Goal: Task Accomplishment & Management: Use online tool/utility

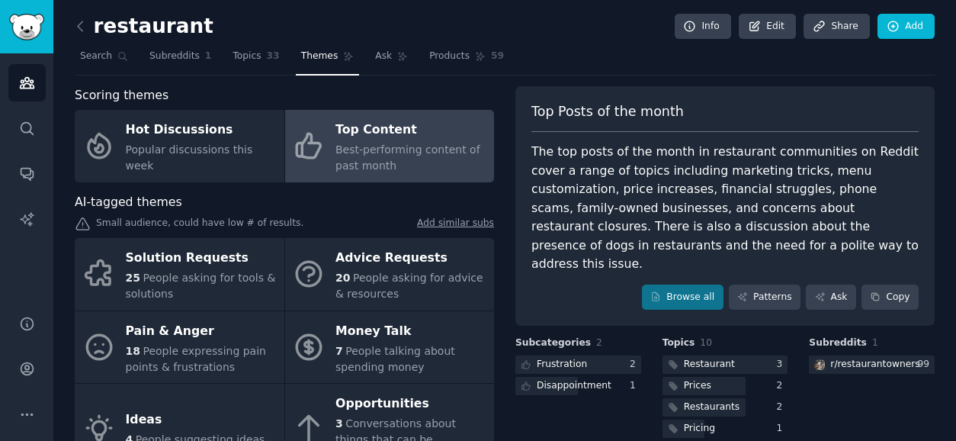
click at [850, 355] on div "r/ restaurantowners" at bounding box center [866, 364] width 114 height 19
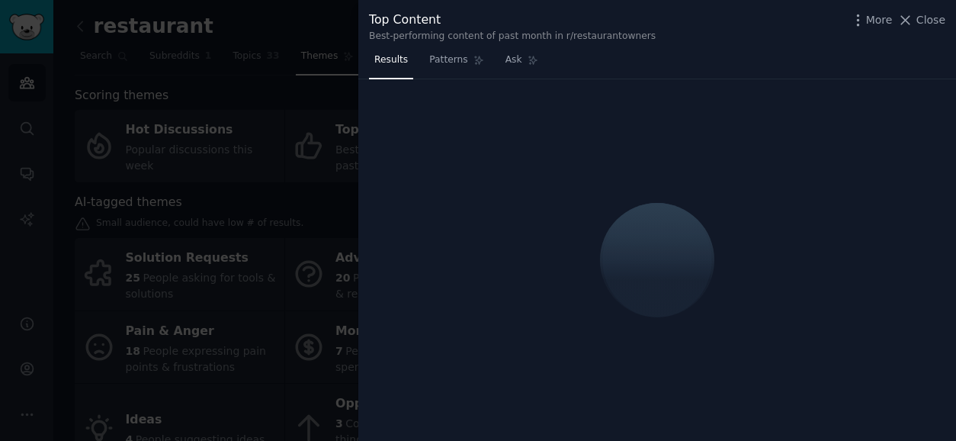
click at [250, 31] on div at bounding box center [478, 220] width 956 height 441
click at [924, 24] on span "Close" at bounding box center [931, 20] width 29 height 16
click at [921, 21] on link "Add" at bounding box center [906, 27] width 57 height 26
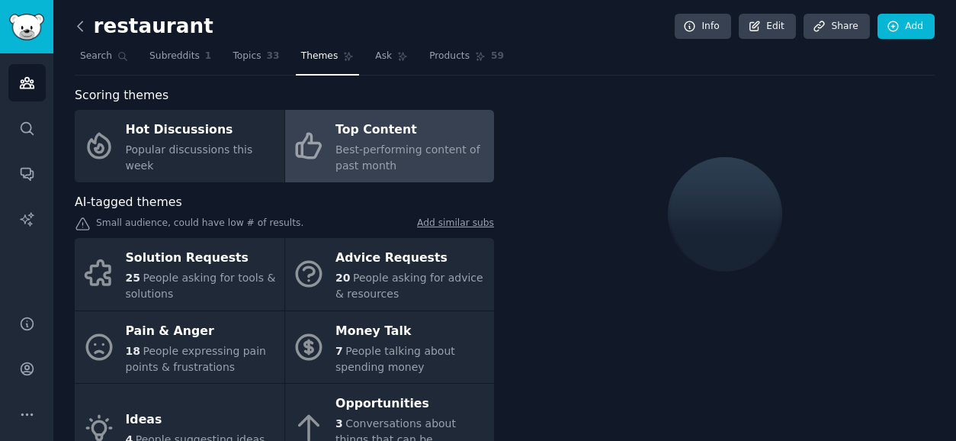
click at [79, 31] on icon at bounding box center [80, 26] width 16 height 16
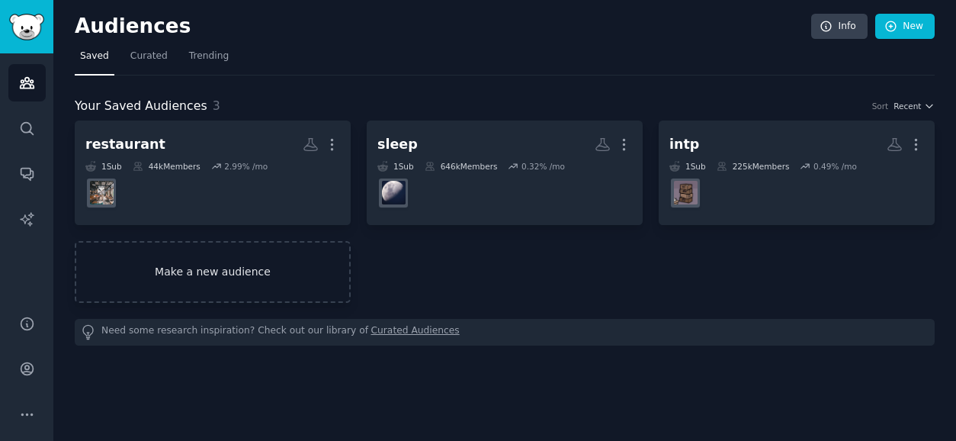
click at [296, 258] on link "Make a new audience" at bounding box center [213, 272] width 276 height 62
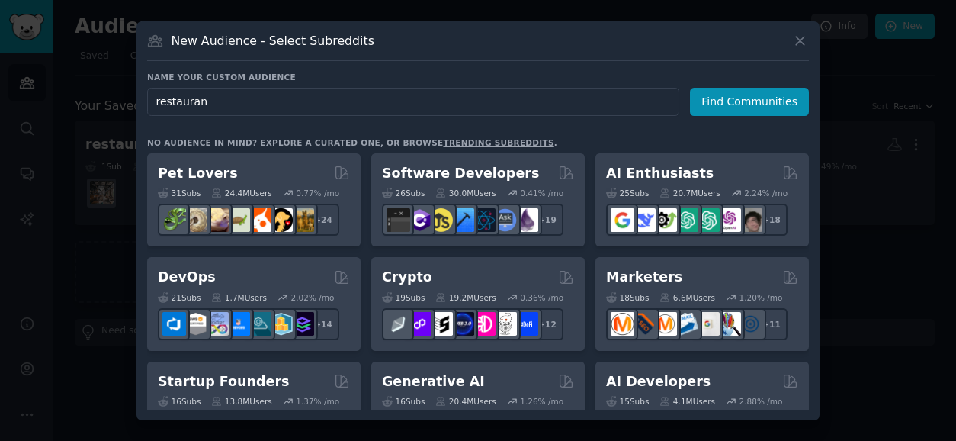
type input "restaurant"
click button "Find Communities" at bounding box center [749, 102] width 119 height 28
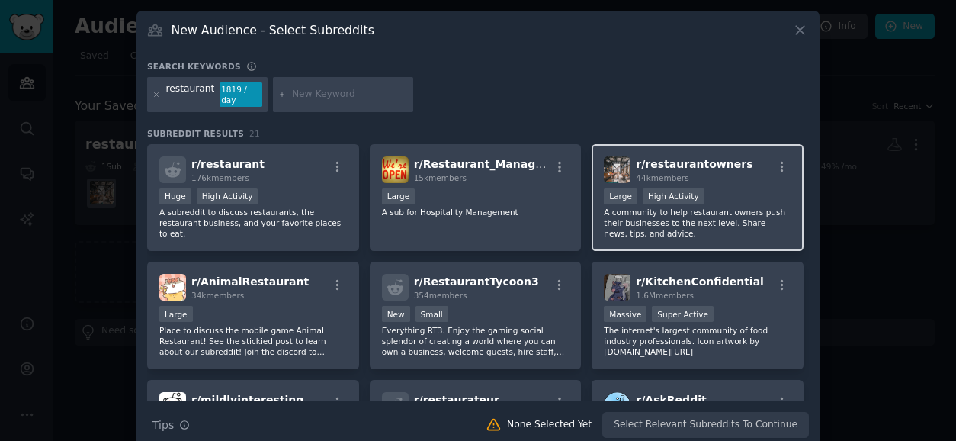
click at [736, 170] on div "r/ restaurantowners 44k members" at bounding box center [698, 169] width 188 height 27
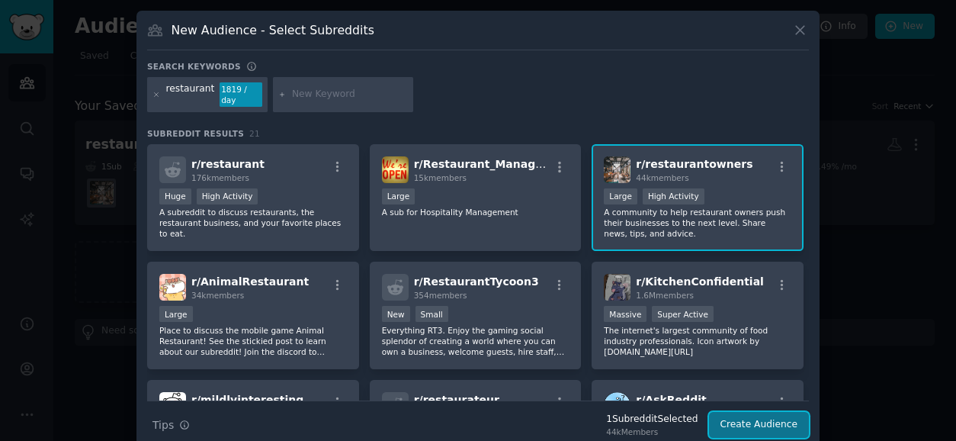
click at [734, 412] on button "Create Audience" at bounding box center [759, 425] width 101 height 26
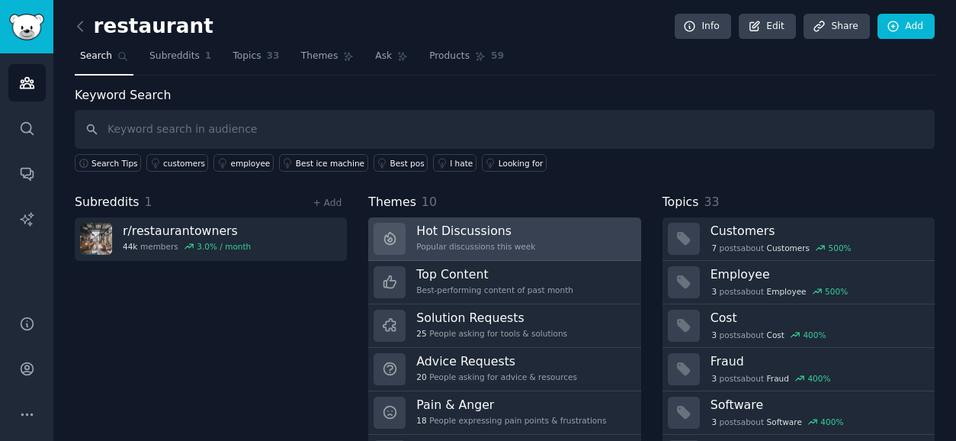
click at [451, 237] on h3 "Hot Discussions" at bounding box center [475, 231] width 119 height 16
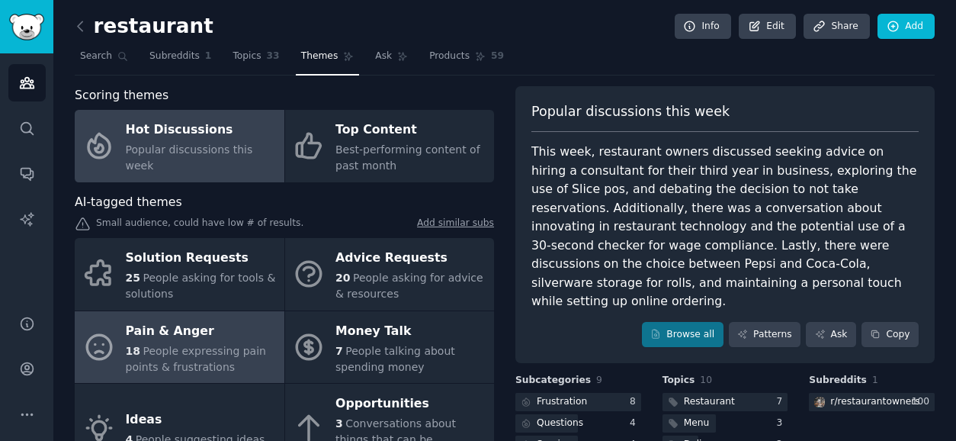
click at [208, 349] on span "People expressing pain points & frustrations" at bounding box center [196, 359] width 140 height 28
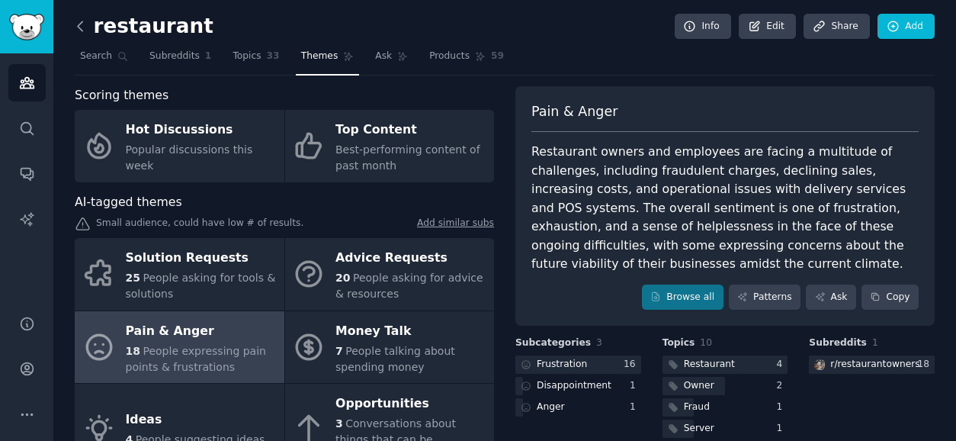
click at [85, 27] on icon at bounding box center [80, 26] width 16 height 16
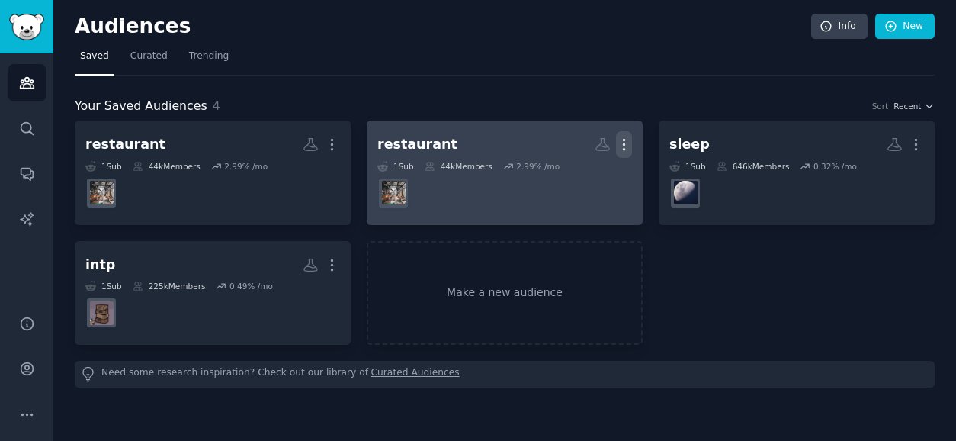
click at [629, 146] on icon "button" at bounding box center [624, 145] width 16 height 16
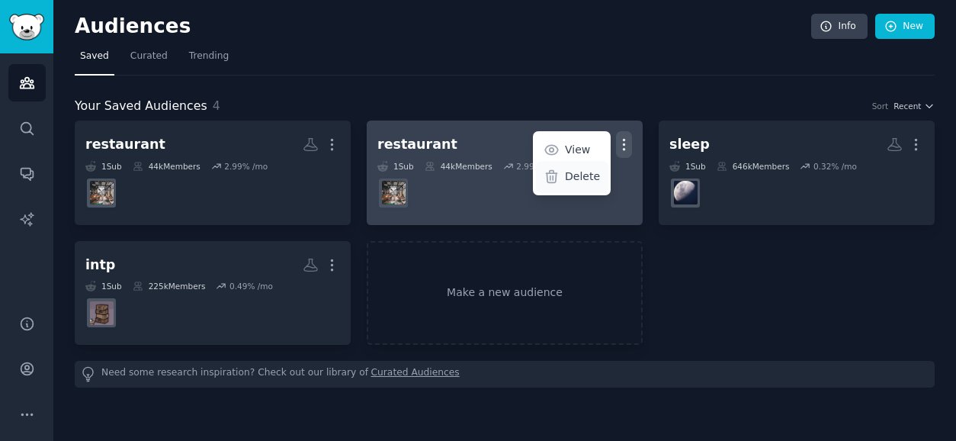
click at [567, 190] on div "Delete" at bounding box center [572, 177] width 72 height 32
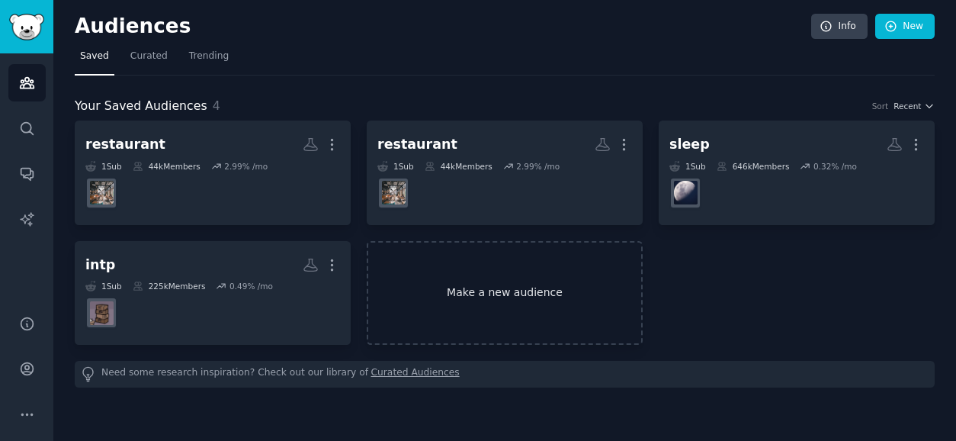
click at [467, 297] on link "Make a new audience" at bounding box center [505, 293] width 276 height 104
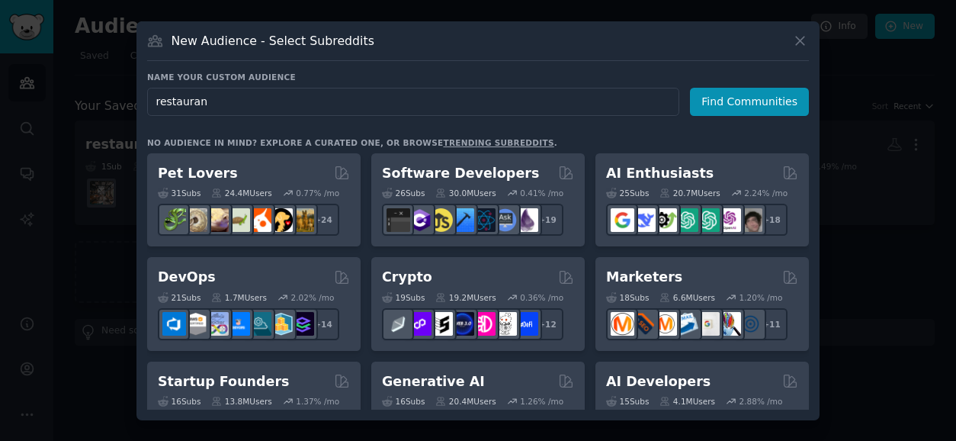
type input "restaurant"
click button "Find Communities" at bounding box center [749, 102] width 119 height 28
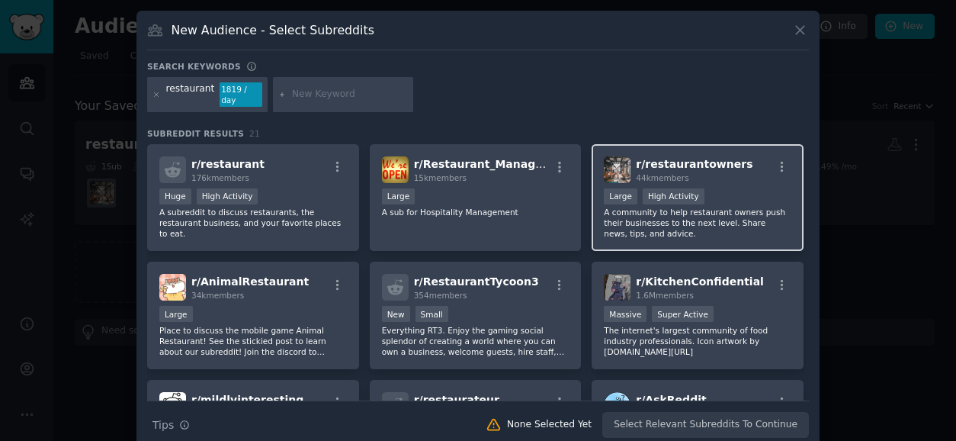
click at [699, 188] on div "Large High Activity" at bounding box center [698, 197] width 188 height 19
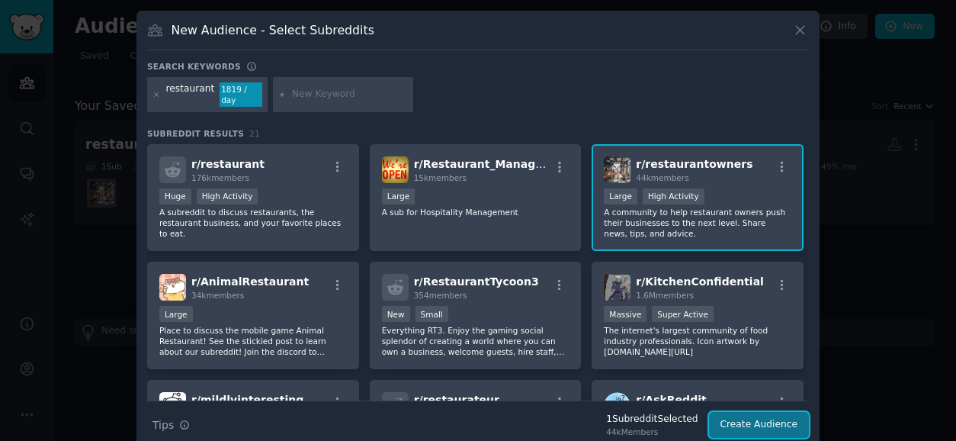
click at [737, 413] on button "Create Audience" at bounding box center [759, 425] width 101 height 26
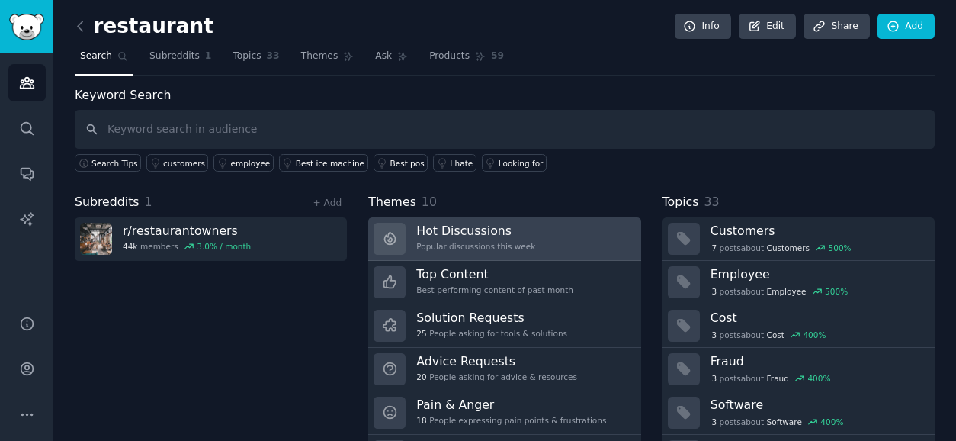
click at [419, 245] on div "Popular discussions this week" at bounding box center [475, 246] width 119 height 11
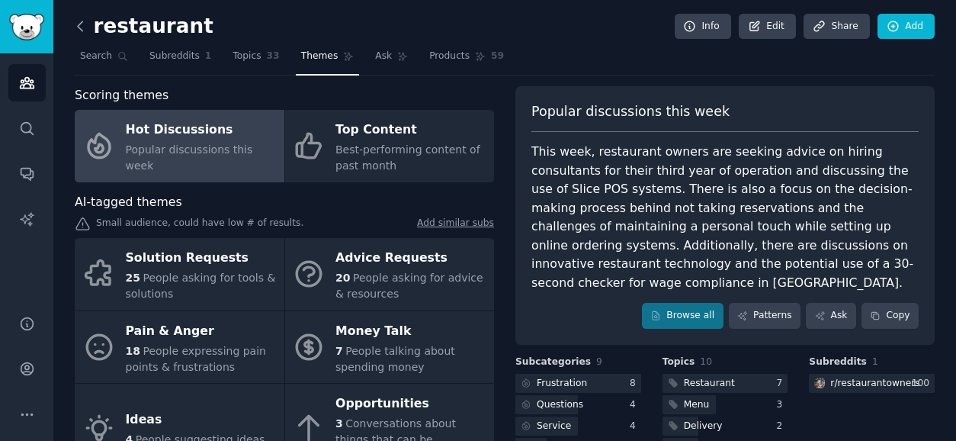
click at [81, 29] on icon at bounding box center [80, 25] width 5 height 9
